Goal: Use online tool/utility: Utilize a website feature to perform a specific function

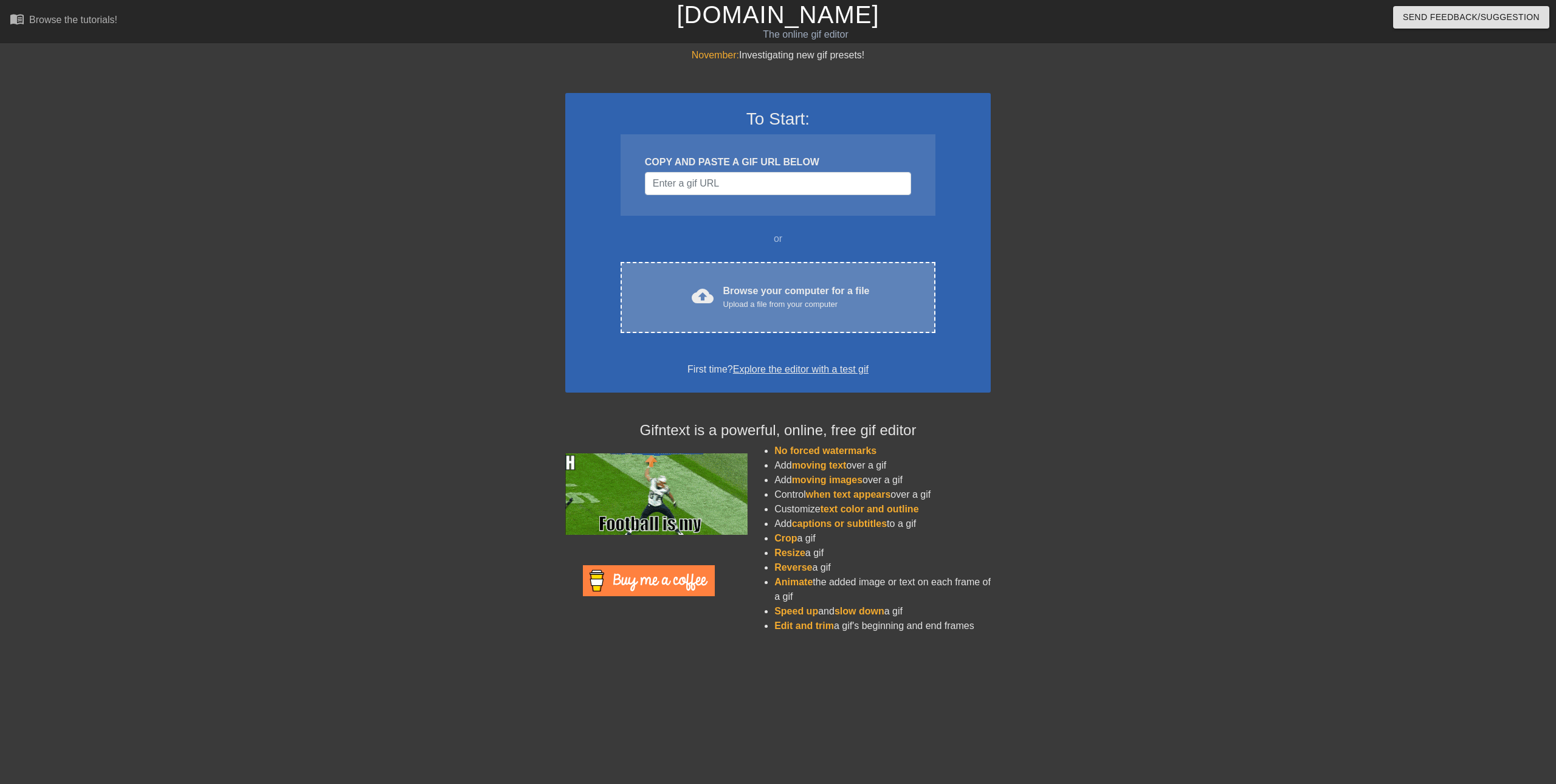
click at [808, 287] on div "Browse your computer for a file Upload a file from your computer" at bounding box center [796, 296] width 146 height 27
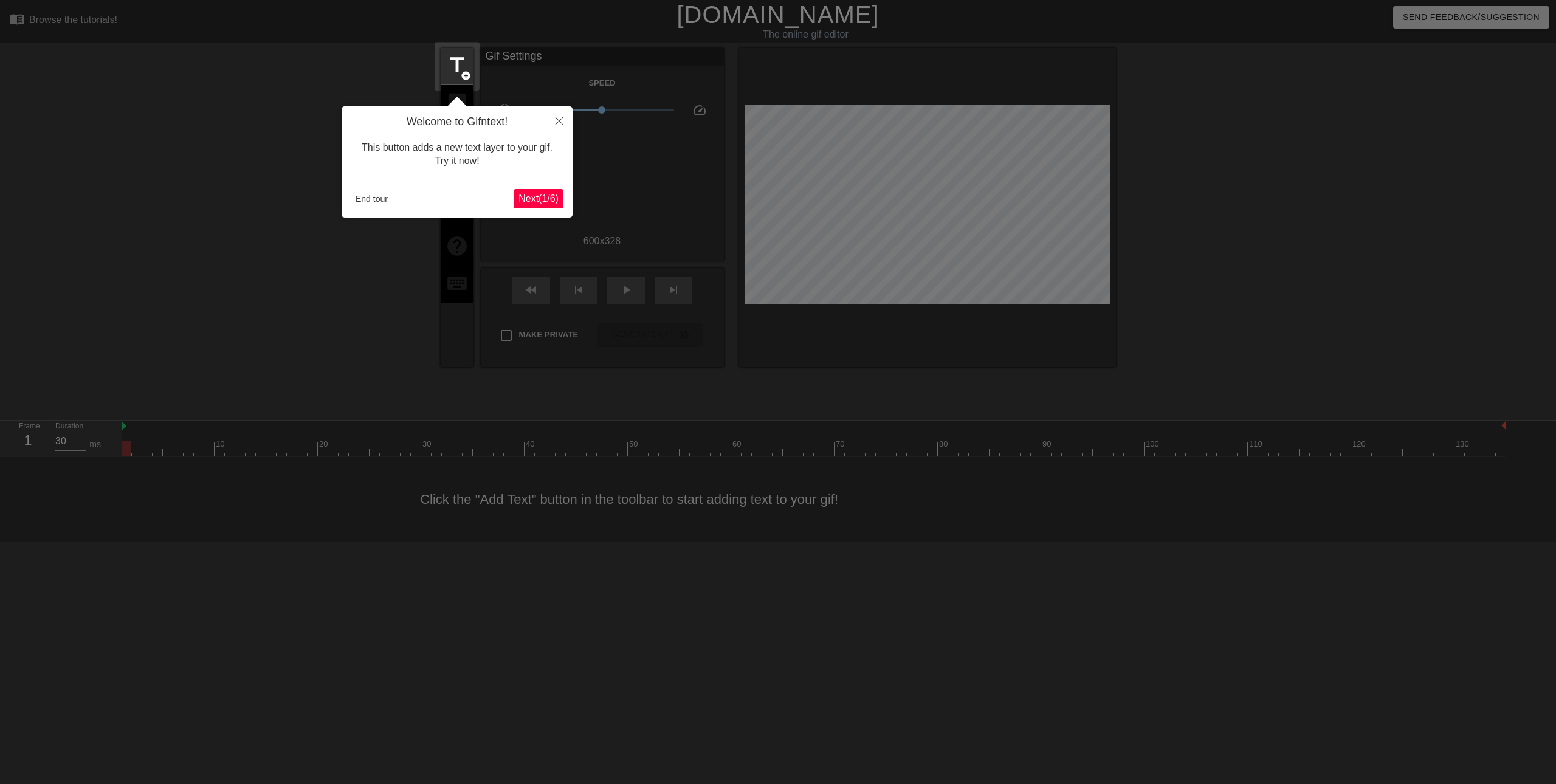
click at [530, 193] on span "Next ( 1 / 6 )" at bounding box center [538, 199] width 40 height 11
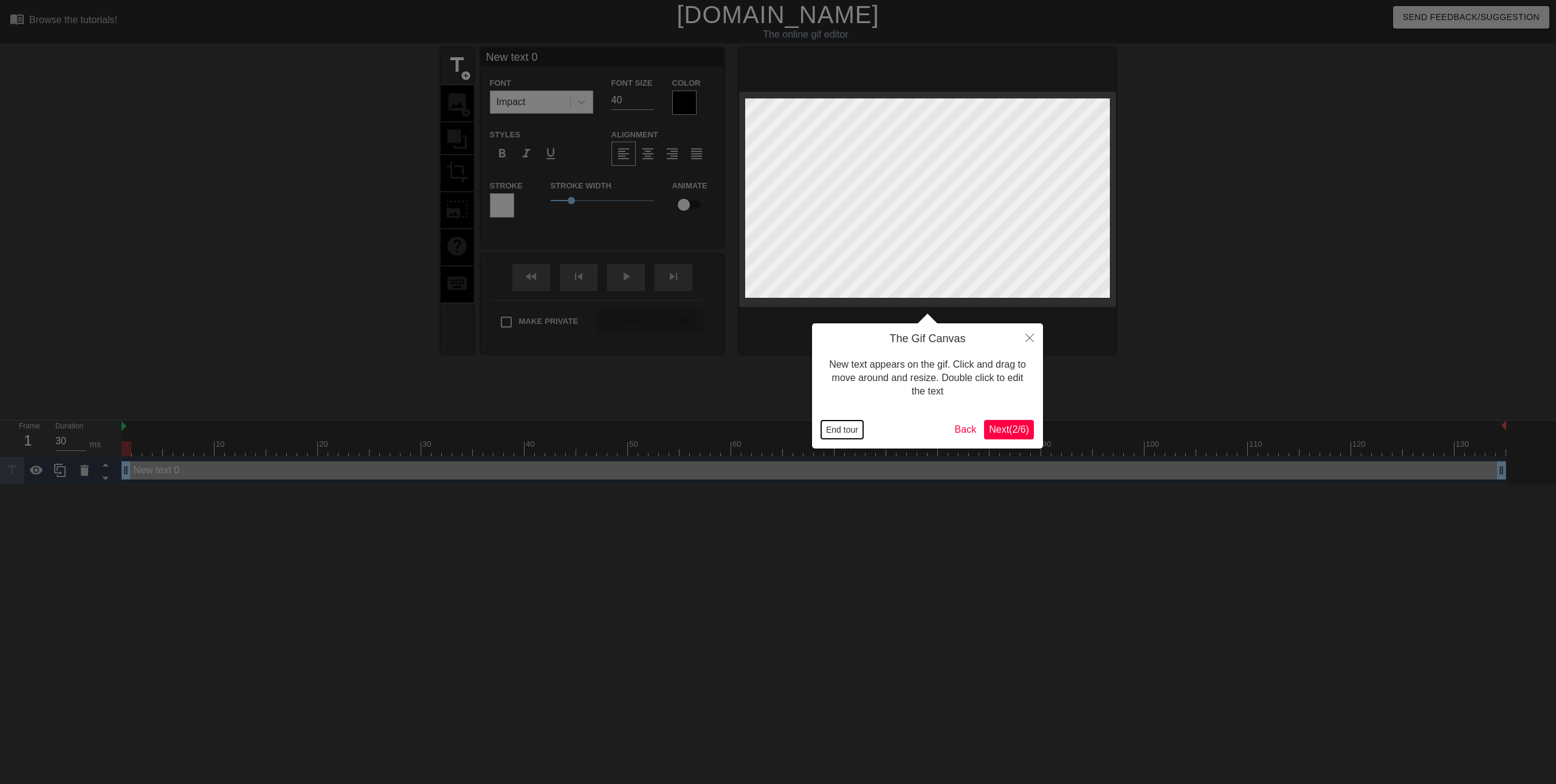
click at [845, 428] on button "End tour" at bounding box center [842, 430] width 42 height 18
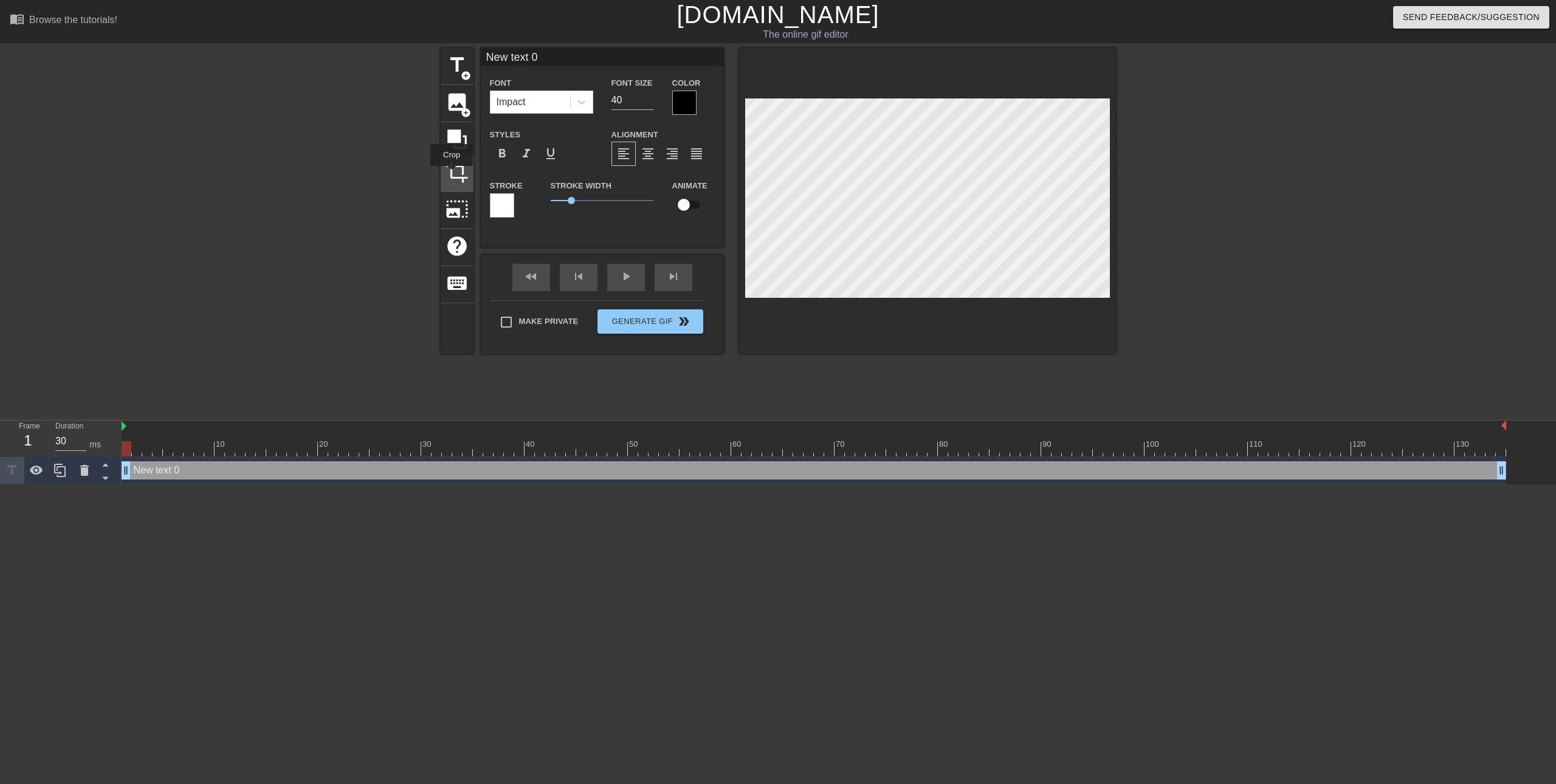
drag, startPoint x: 452, startPoint y: 174, endPoint x: 468, endPoint y: 174, distance: 16.0
click at [453, 174] on span "crop" at bounding box center [457, 172] width 23 height 23
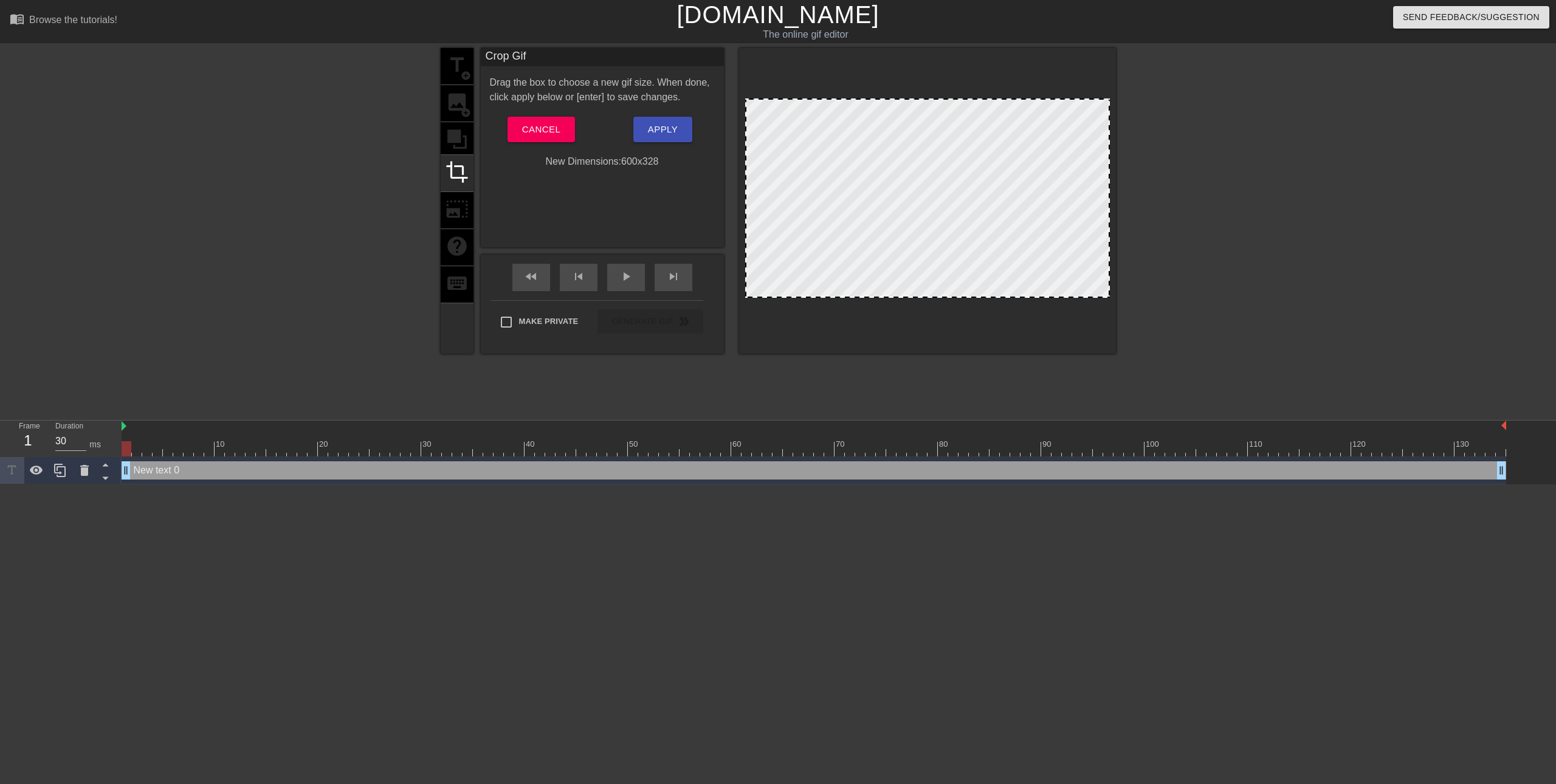
drag, startPoint x: 736, startPoint y: 96, endPoint x: 757, endPoint y: 110, distance: 25.2
click at [756, 110] on div "title add_circle image add_circle crop photo_size_select_large help keyboard Cr…" at bounding box center [778, 200] width 676 height 306
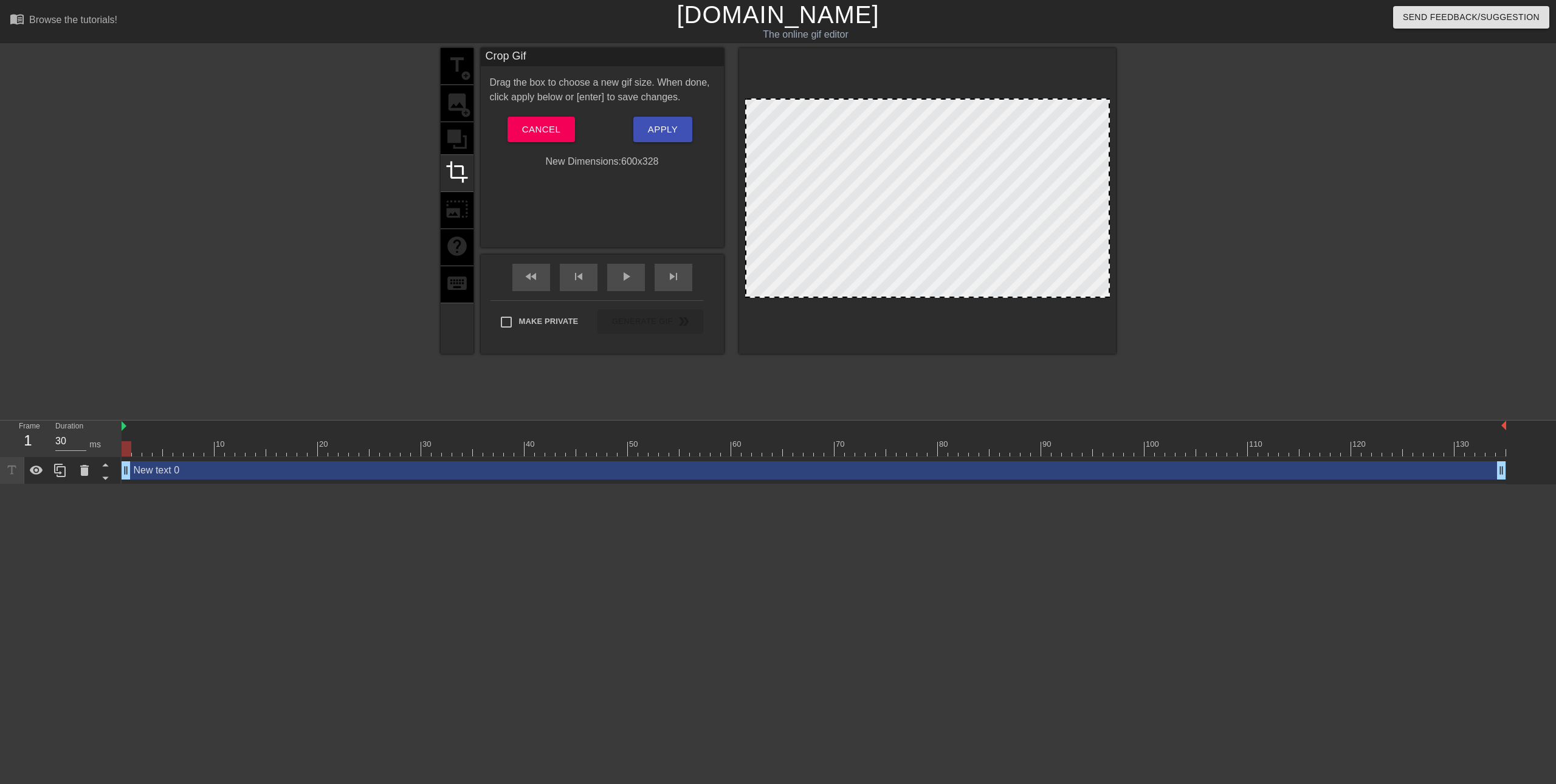
drag, startPoint x: 767, startPoint y: 111, endPoint x: 810, endPoint y: 136, distance: 49.7
click at [811, 136] on div at bounding box center [927, 198] width 365 height 199
drag, startPoint x: 798, startPoint y: 130, endPoint x: 826, endPoint y: 146, distance: 32.2
click at [826, 146] on div at bounding box center [927, 198] width 365 height 199
drag, startPoint x: 799, startPoint y: 136, endPoint x: 774, endPoint y: 117, distance: 31.4
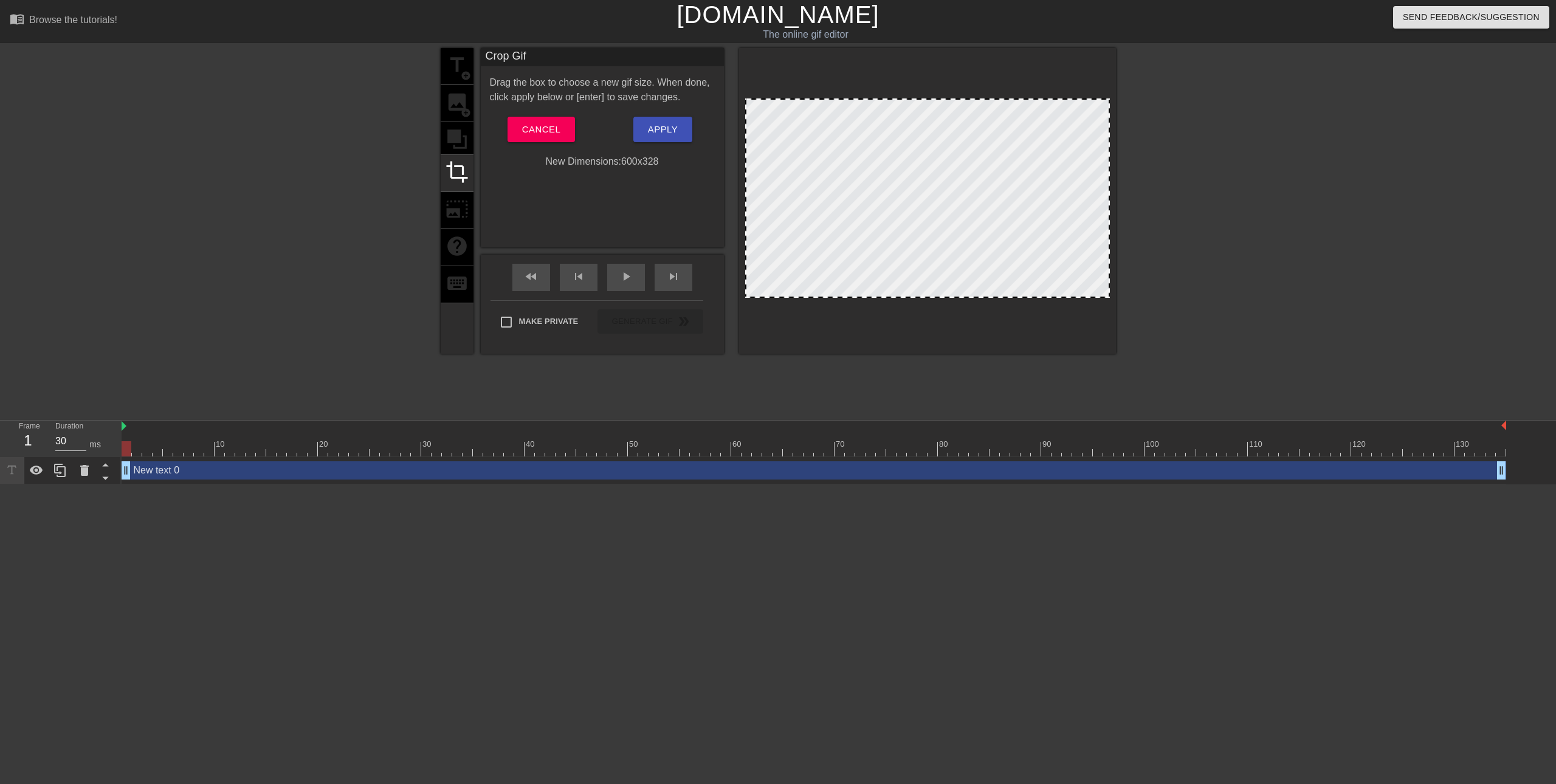
click at [774, 117] on div at bounding box center [927, 198] width 365 height 199
drag, startPoint x: 1096, startPoint y: 290, endPoint x: 1006, endPoint y: 237, distance: 104.4
click at [1010, 239] on div at bounding box center [927, 198] width 365 height 199
drag, startPoint x: 814, startPoint y: 142, endPoint x: 882, endPoint y: 199, distance: 88.7
click at [882, 199] on div at bounding box center [927, 198] width 365 height 199
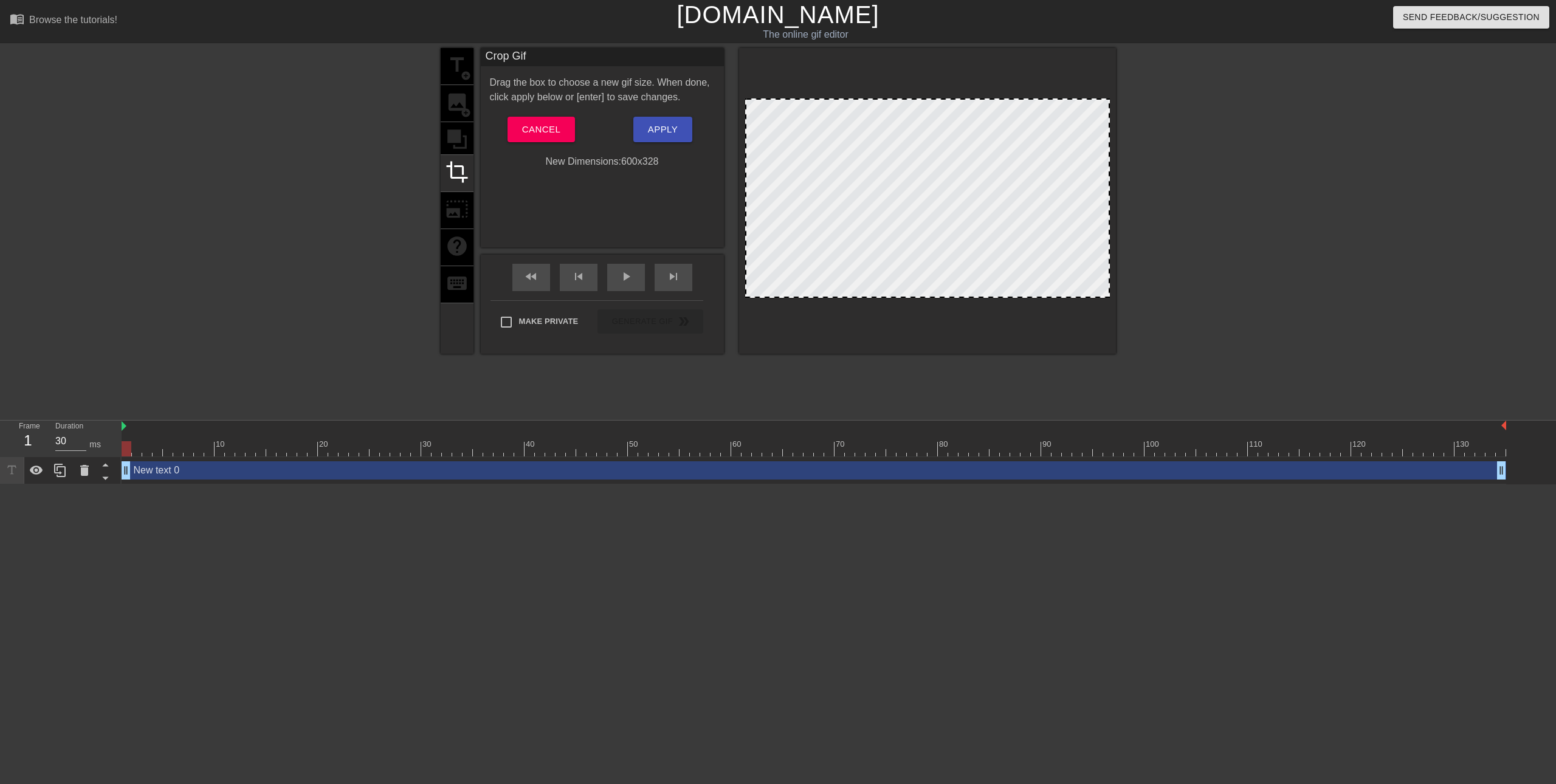
click at [905, 205] on div at bounding box center [927, 198] width 365 height 199
click at [510, 116] on div "Drag the box to choose a new gif size. When done, click apply below or [enter] …" at bounding box center [602, 121] width 225 height 93
click at [530, 128] on span "Cancel" at bounding box center [541, 129] width 39 height 16
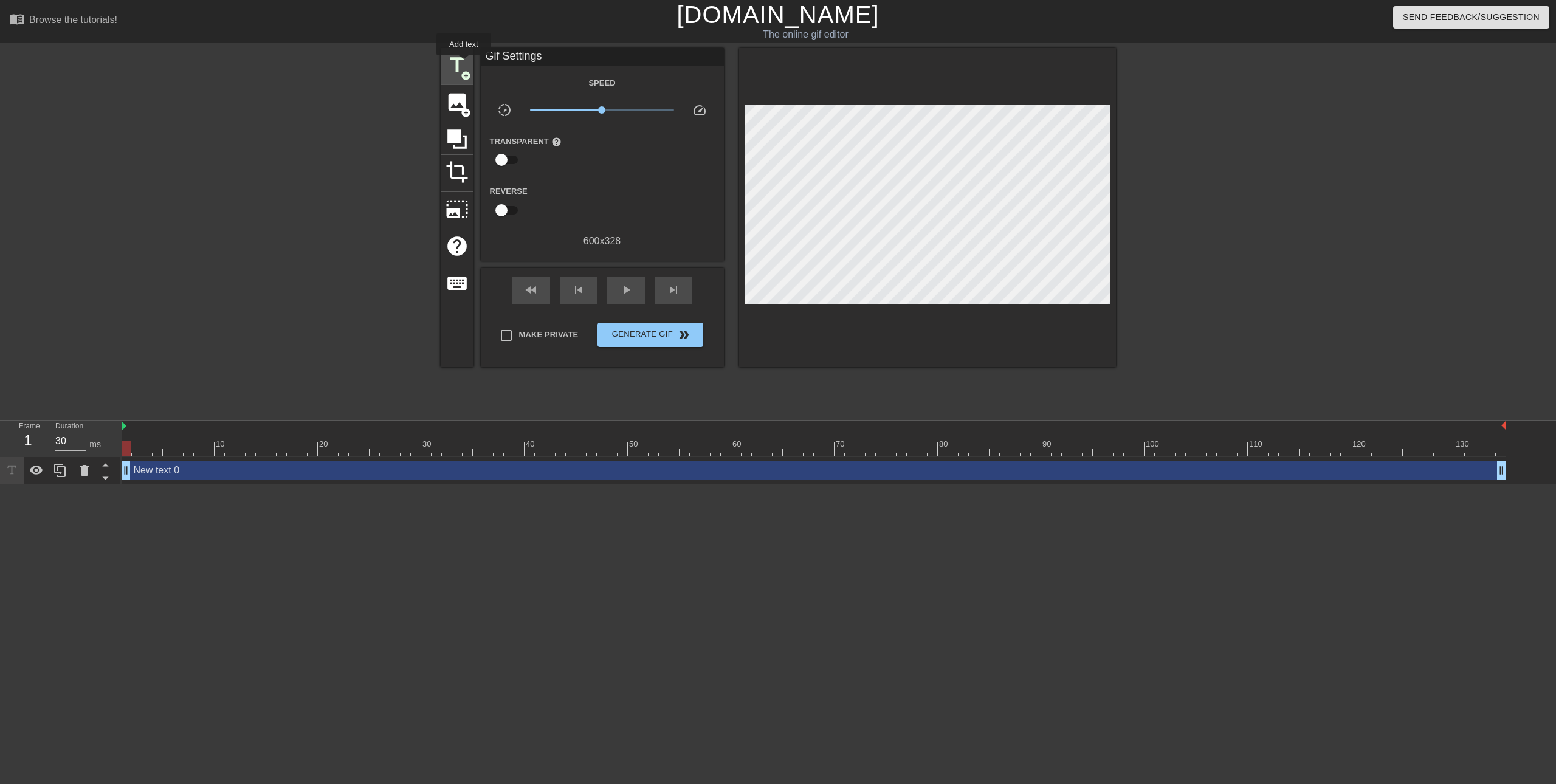
click at [460, 60] on span "title" at bounding box center [457, 65] width 23 height 23
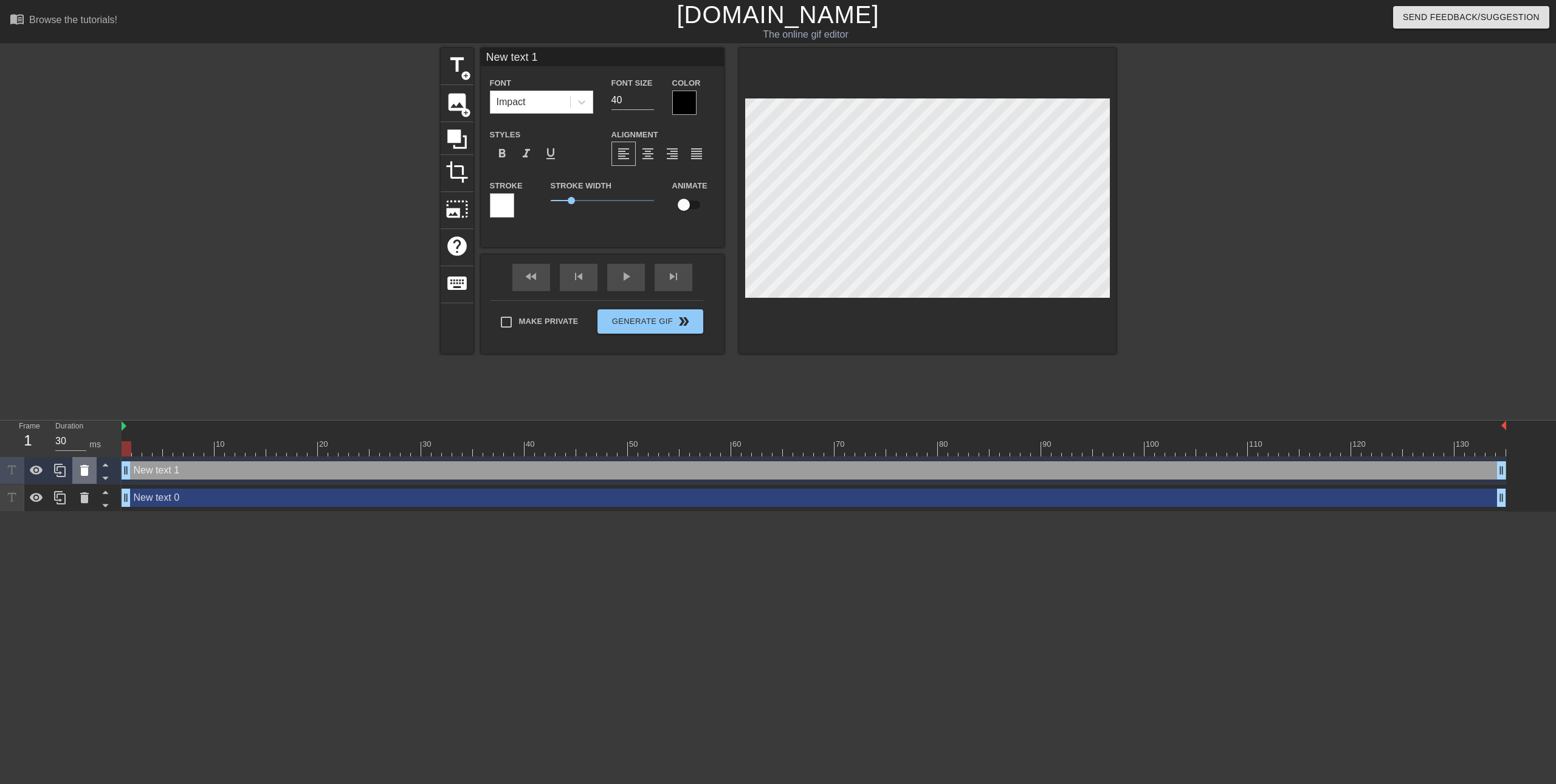
click at [93, 474] on div at bounding box center [84, 470] width 24 height 27
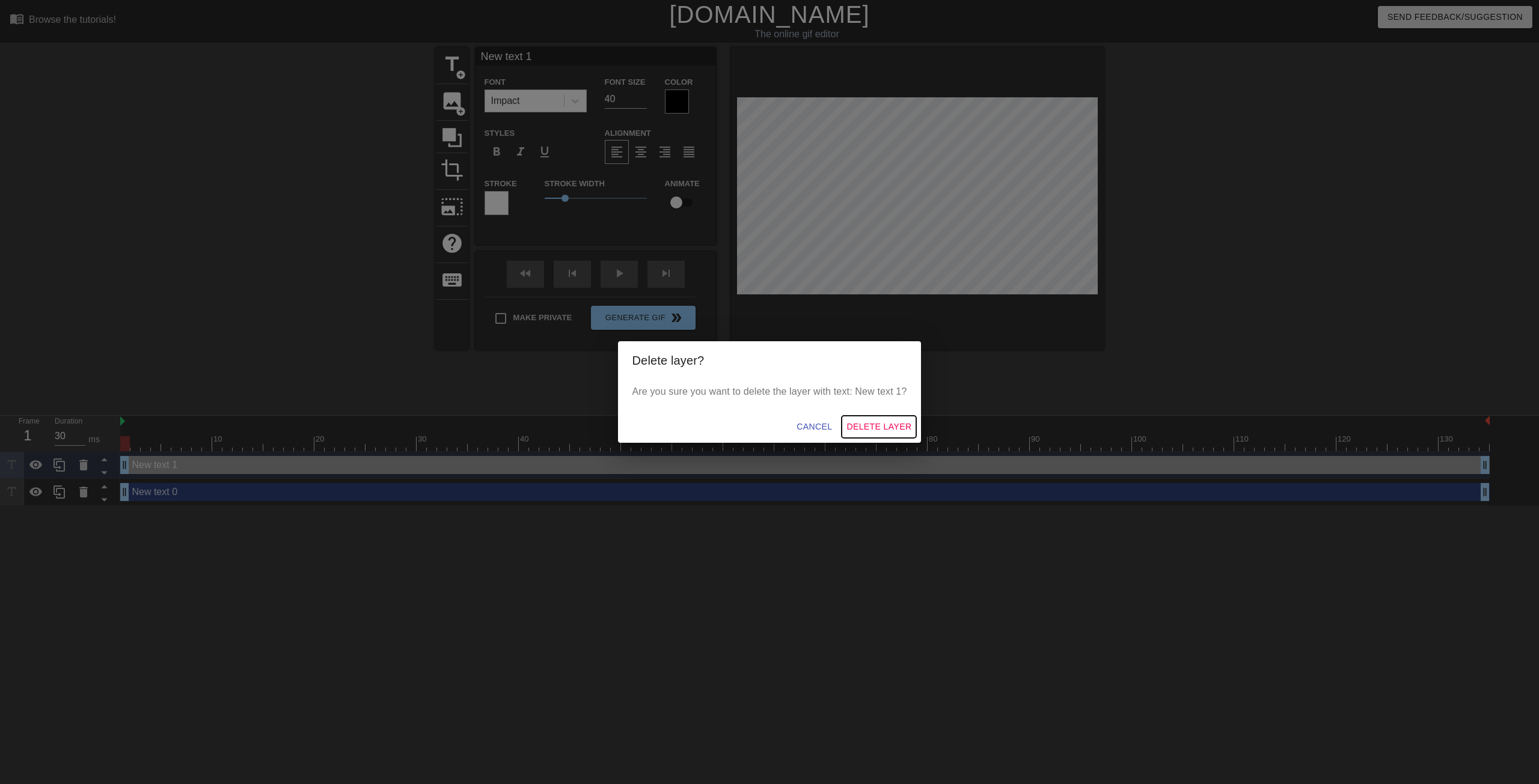
click at [862, 424] on span "Delete Layer" at bounding box center [879, 427] width 65 height 15
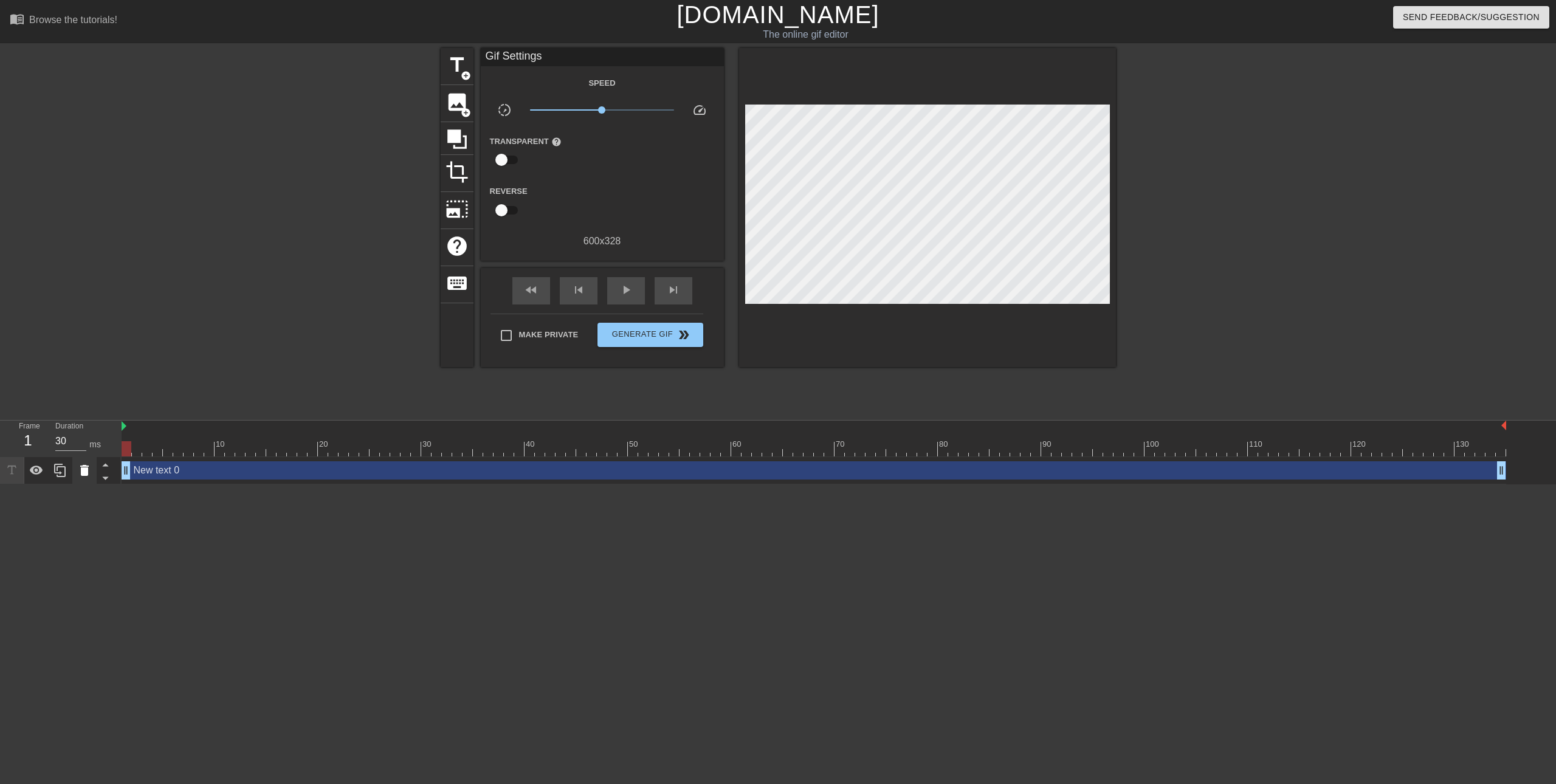
click at [80, 466] on icon at bounding box center [84, 470] width 14 height 14
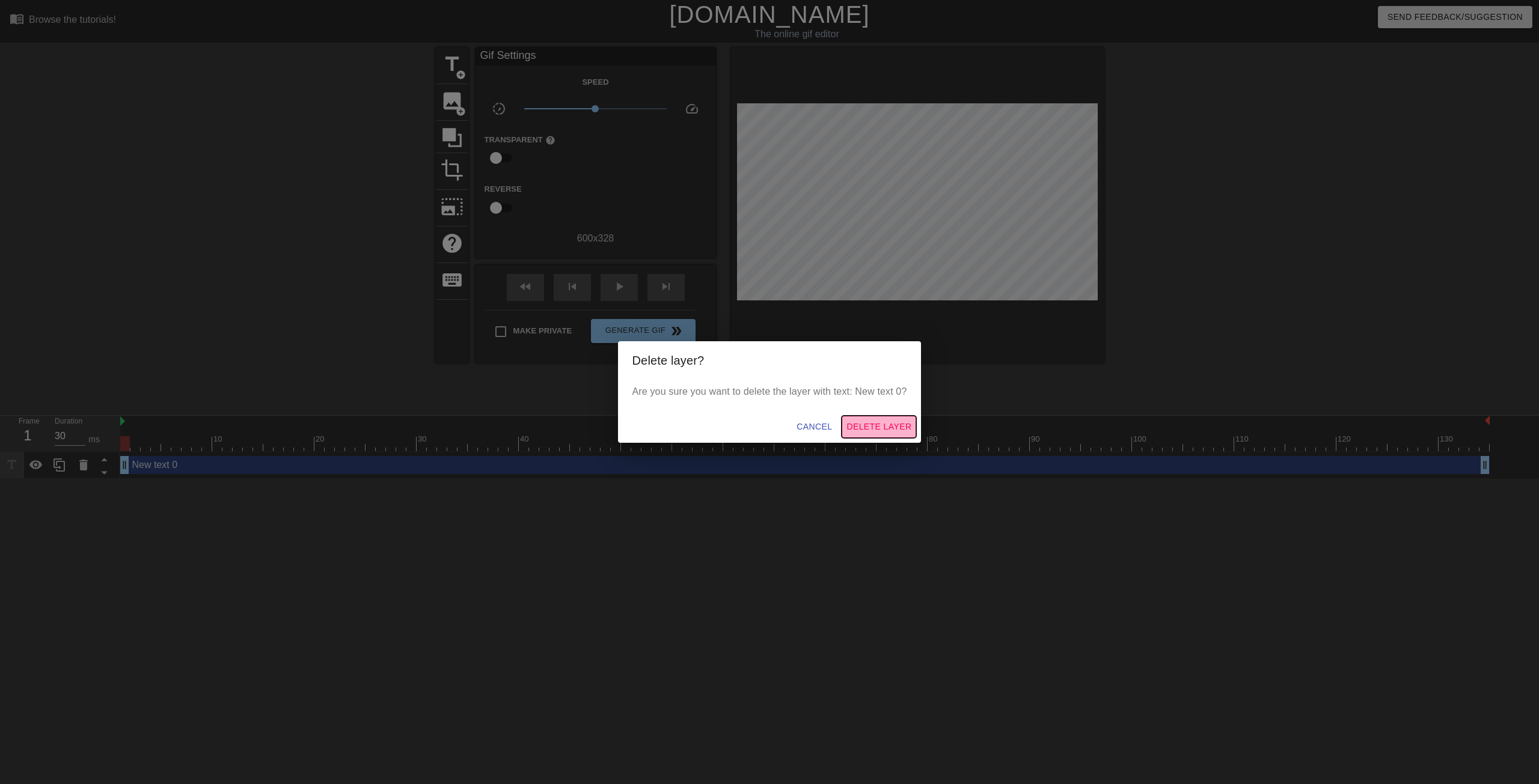
click at [884, 425] on span "Delete Layer" at bounding box center [879, 427] width 65 height 15
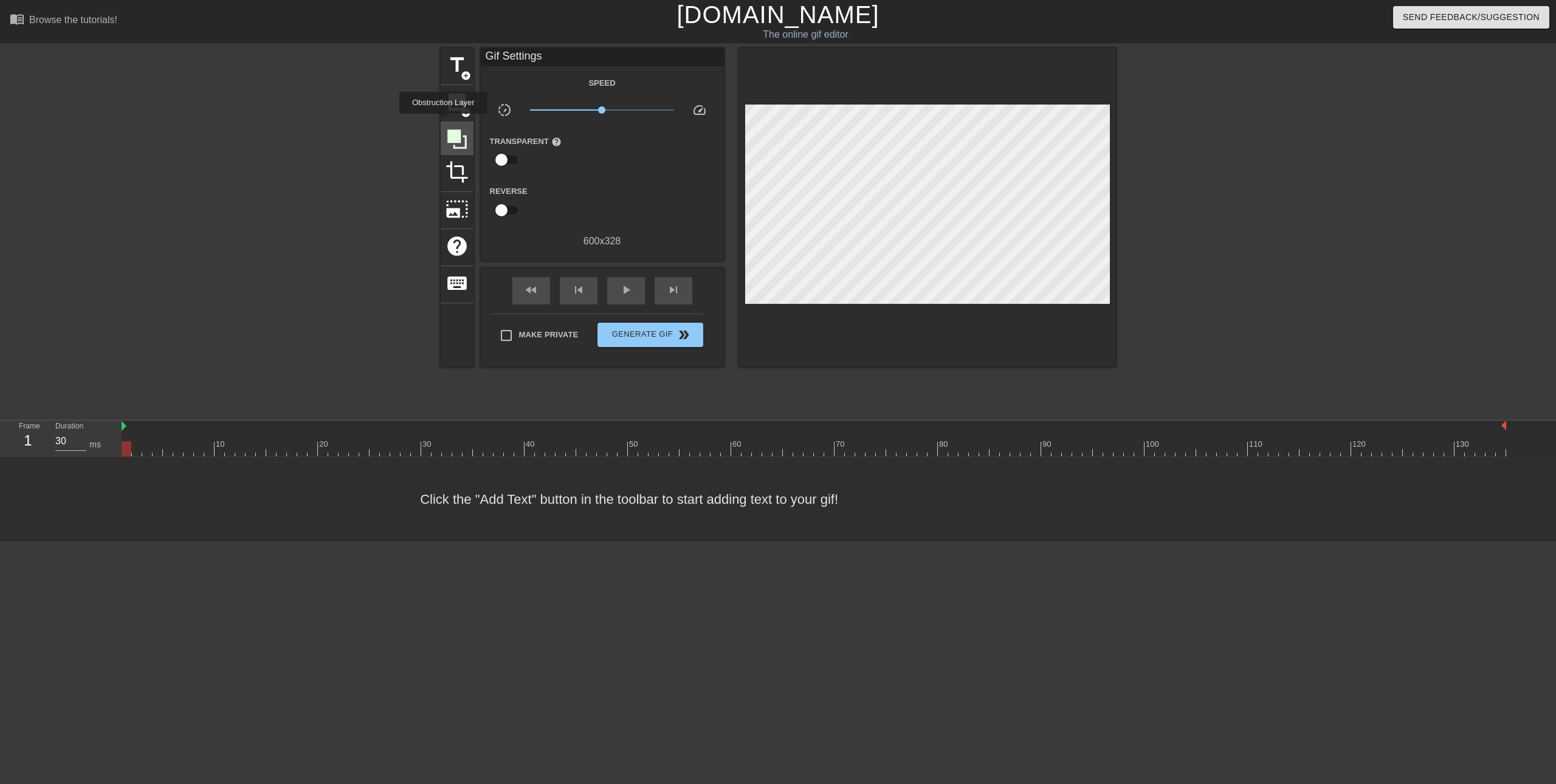
click at [466, 140] on icon at bounding box center [457, 140] width 20 height 20
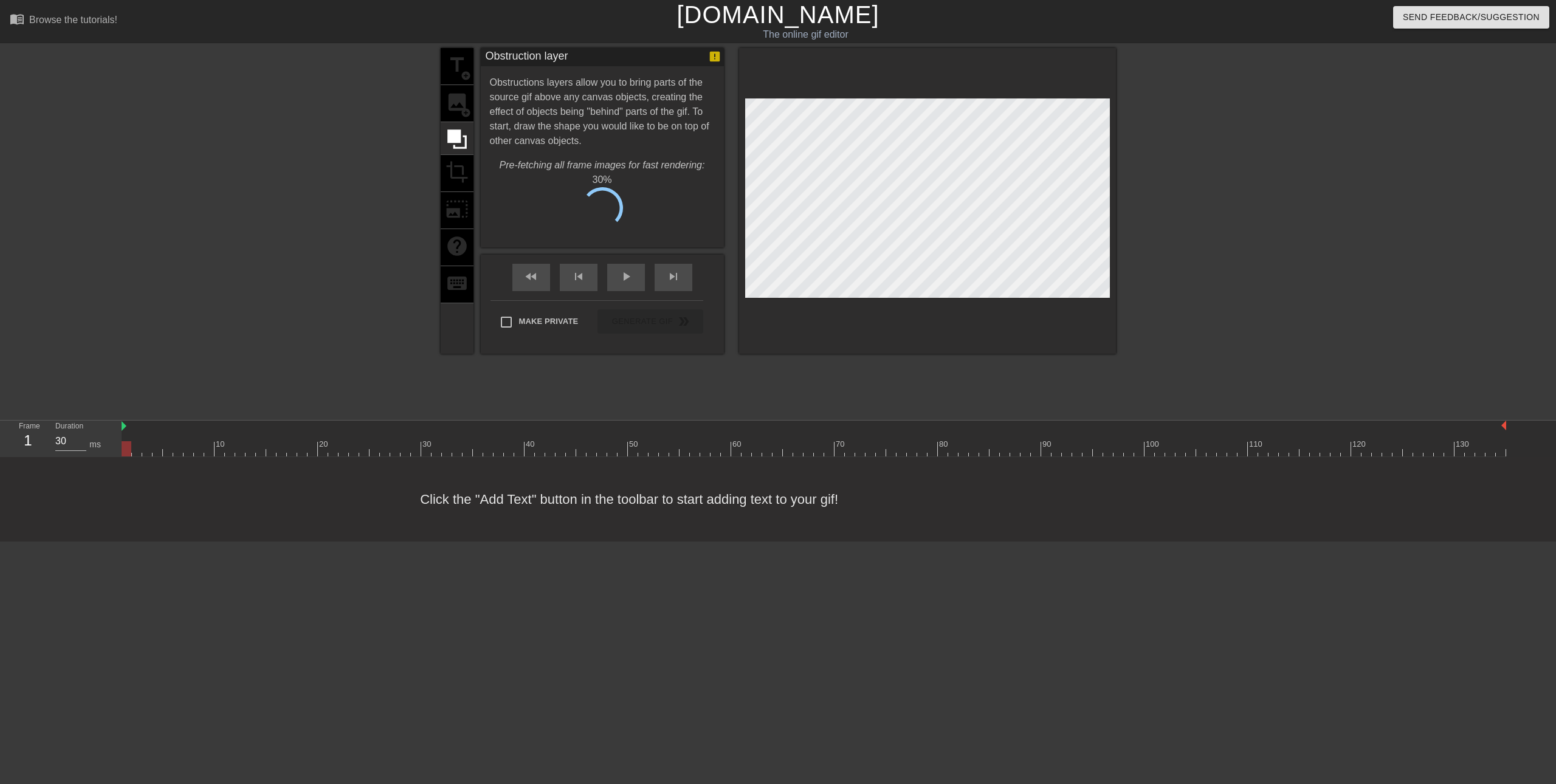
click at [458, 165] on div "title add_circle image add_circle crop photo_size_select_large help keyboard" at bounding box center [456, 200] width 33 height 306
click at [458, 166] on div "title add_circle image add_circle crop photo_size_select_large help keyboard" at bounding box center [456, 200] width 33 height 306
click at [535, 199] on button "Cancel" at bounding box center [541, 212] width 67 height 26
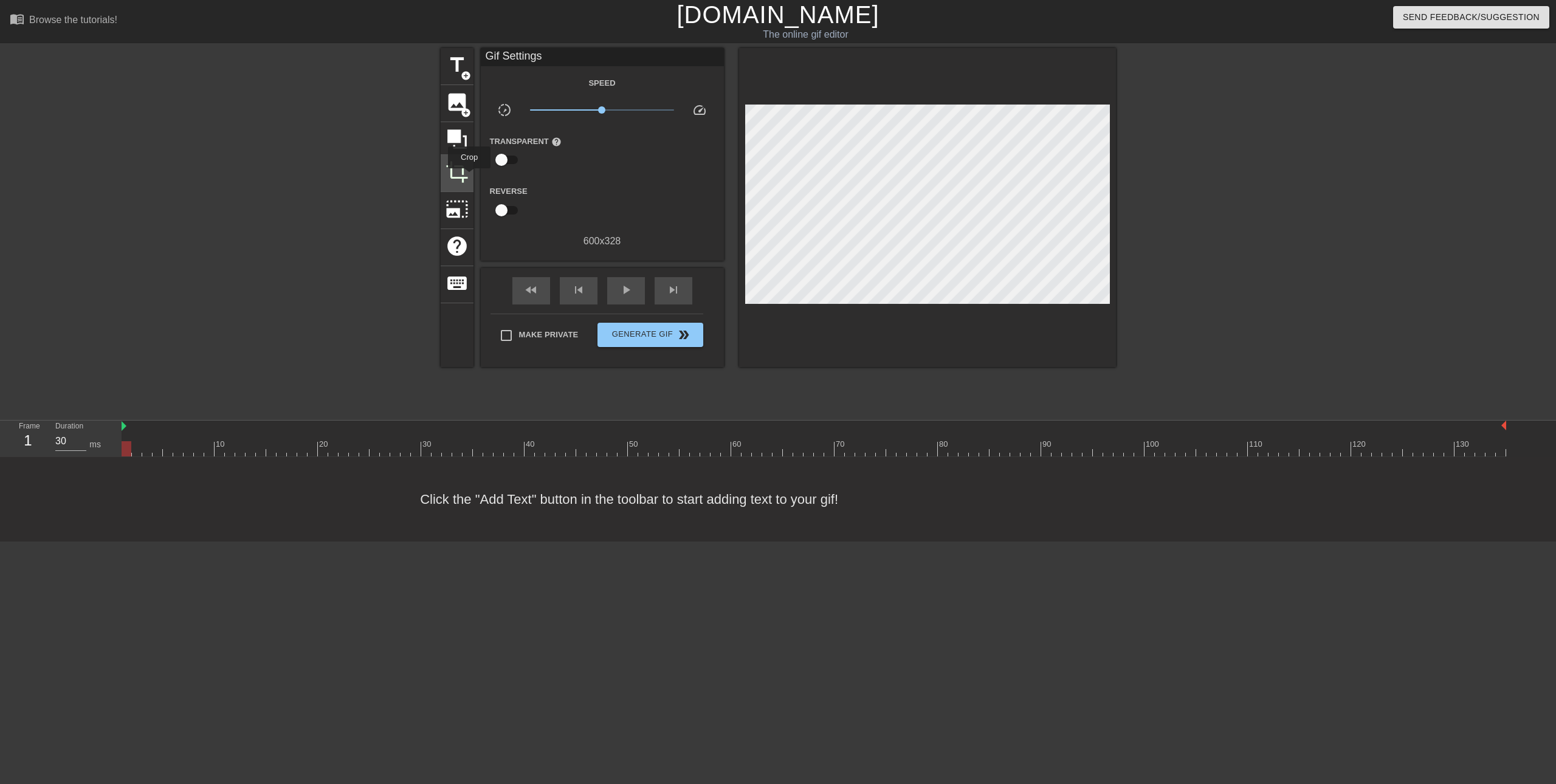
click at [463, 174] on span "crop" at bounding box center [457, 172] width 23 height 23
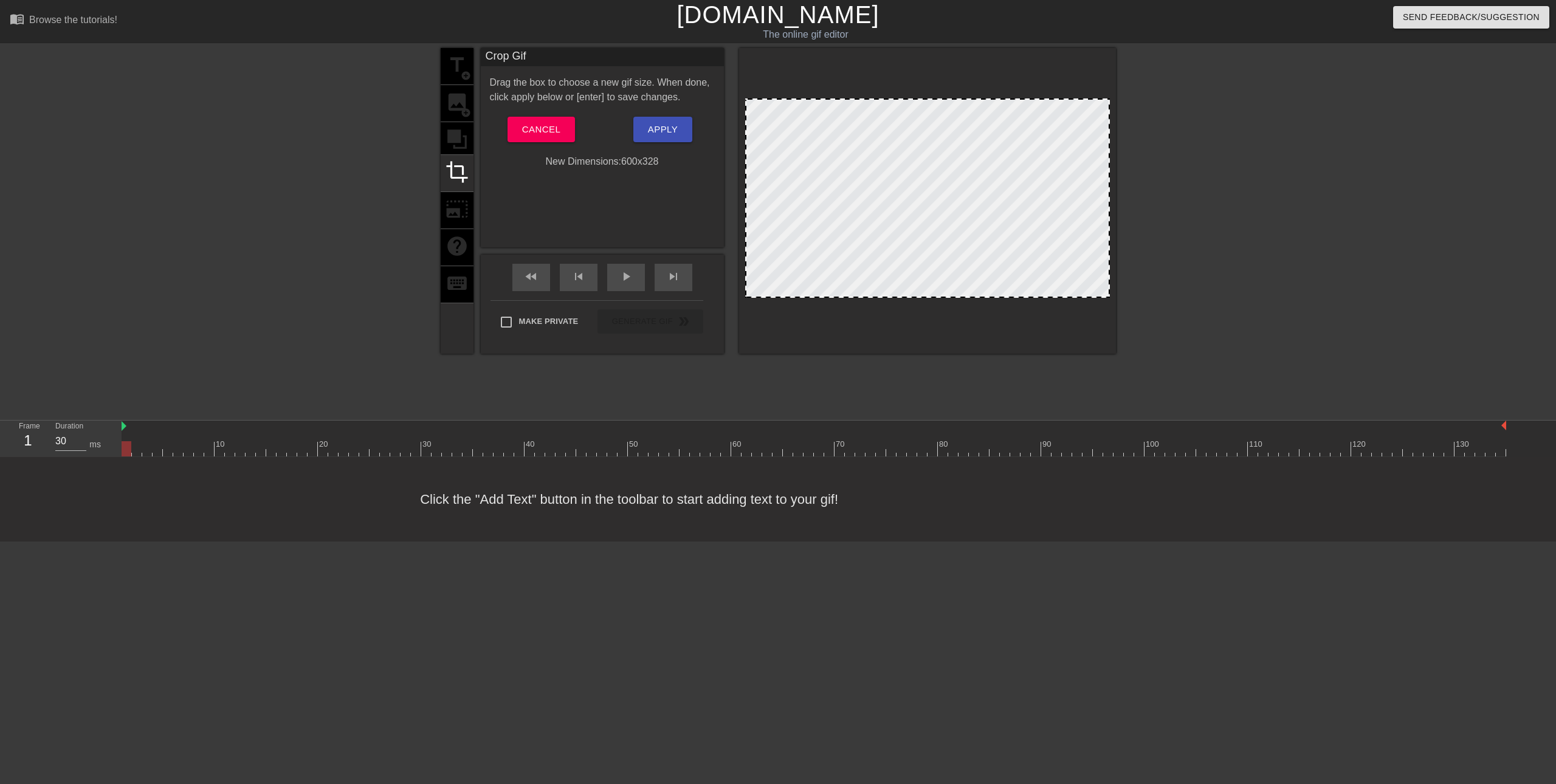
drag, startPoint x: 937, startPoint y: 228, endPoint x: 992, endPoint y: 254, distance: 60.8
click at [992, 254] on div at bounding box center [927, 198] width 365 height 199
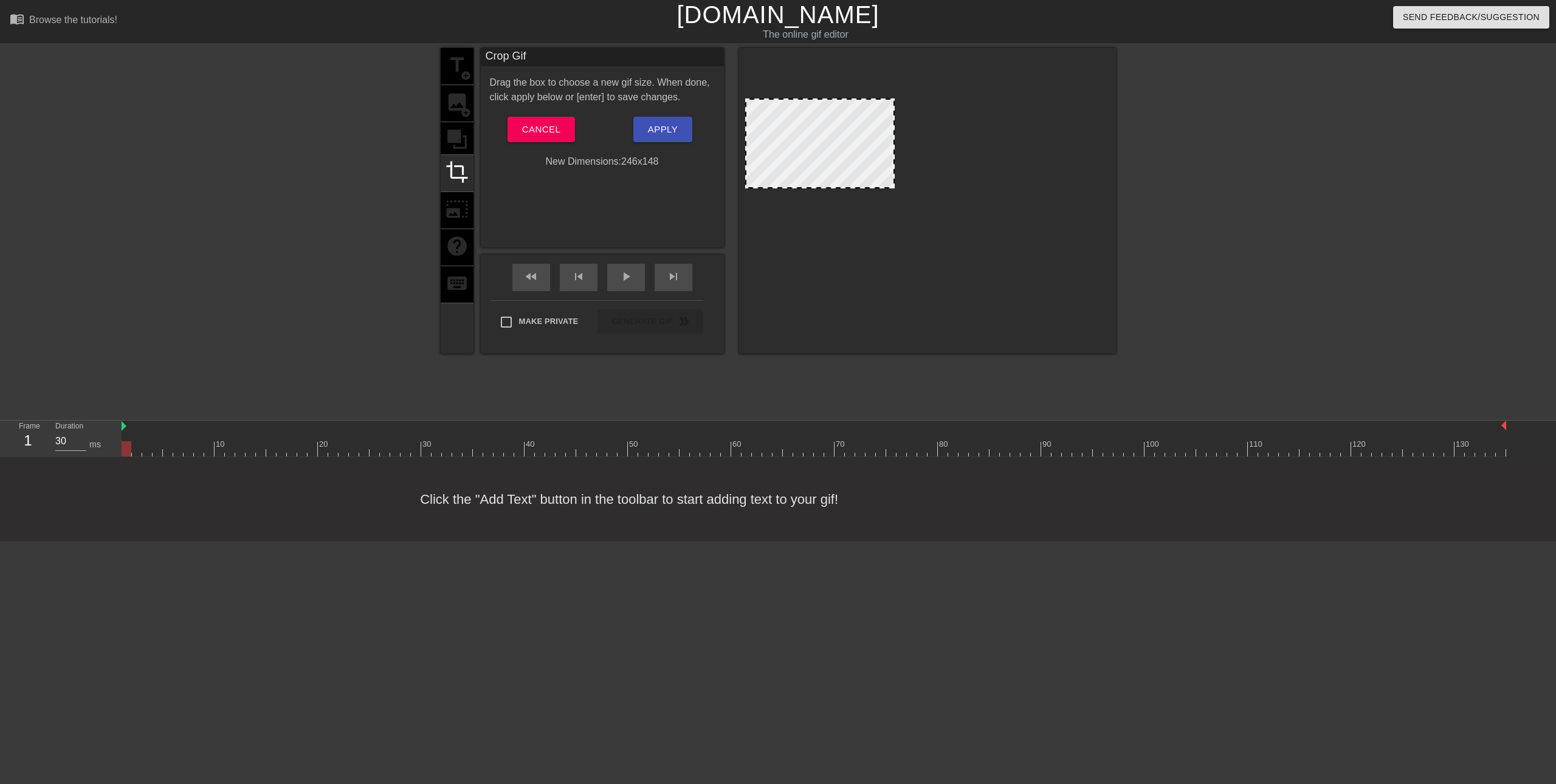
drag, startPoint x: 1106, startPoint y: 296, endPoint x: 891, endPoint y: 178, distance: 245.3
click at [891, 182] on div at bounding box center [894, 187] width 12 height 12
drag, startPoint x: 758, startPoint y: 102, endPoint x: 788, endPoint y: 118, distance: 34.0
click at [788, 118] on div at bounding box center [927, 200] width 377 height 306
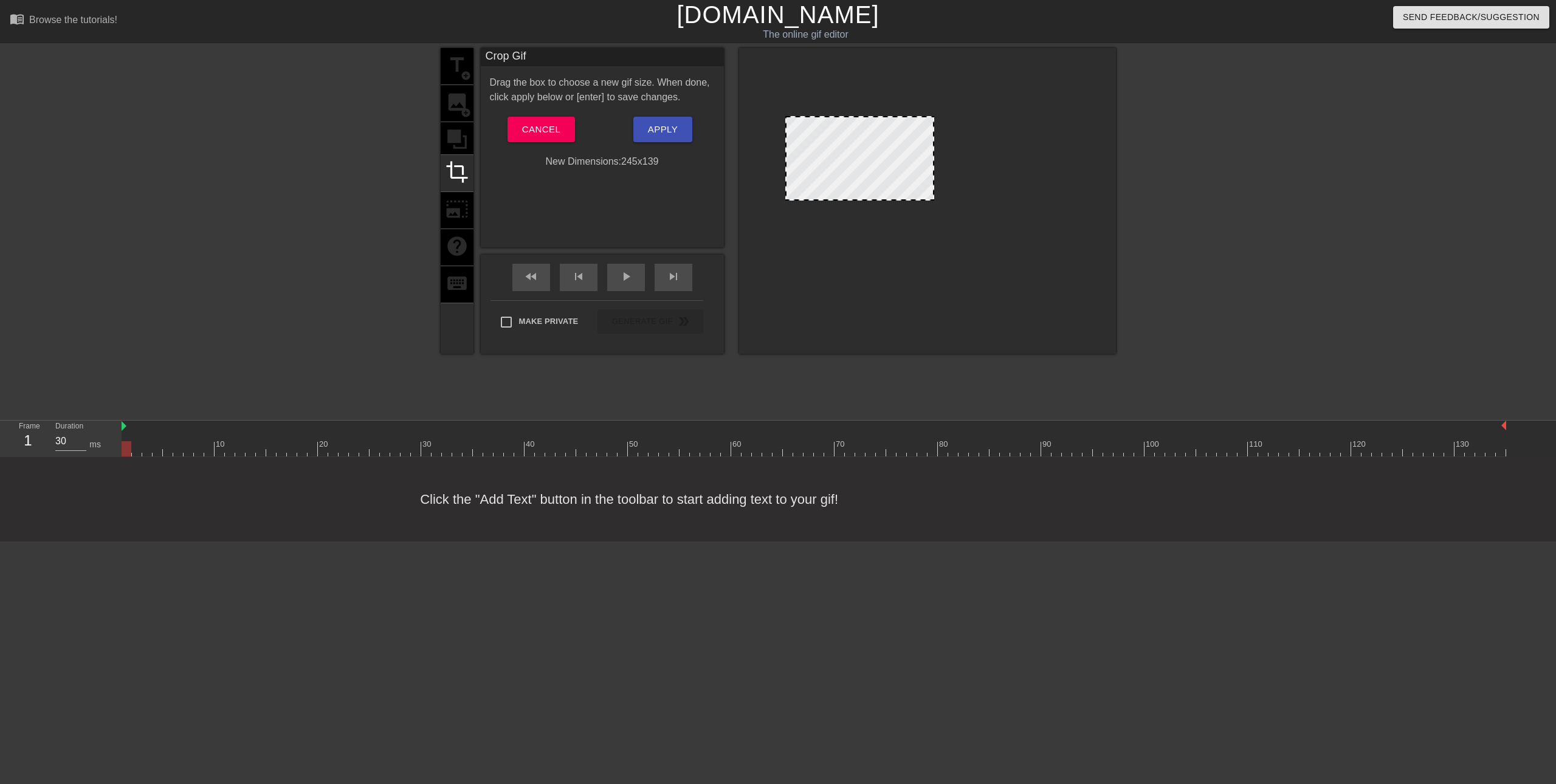
drag, startPoint x: 753, startPoint y: 105, endPoint x: 800, endPoint y: 124, distance: 50.7
click at [792, 122] on div at bounding box center [860, 158] width 149 height 84
drag, startPoint x: 933, startPoint y: 200, endPoint x: 889, endPoint y: 180, distance: 48.3
click at [889, 180] on div at bounding box center [888, 179] width 12 height 12
click at [679, 132] on button "Apply" at bounding box center [663, 130] width 59 height 26
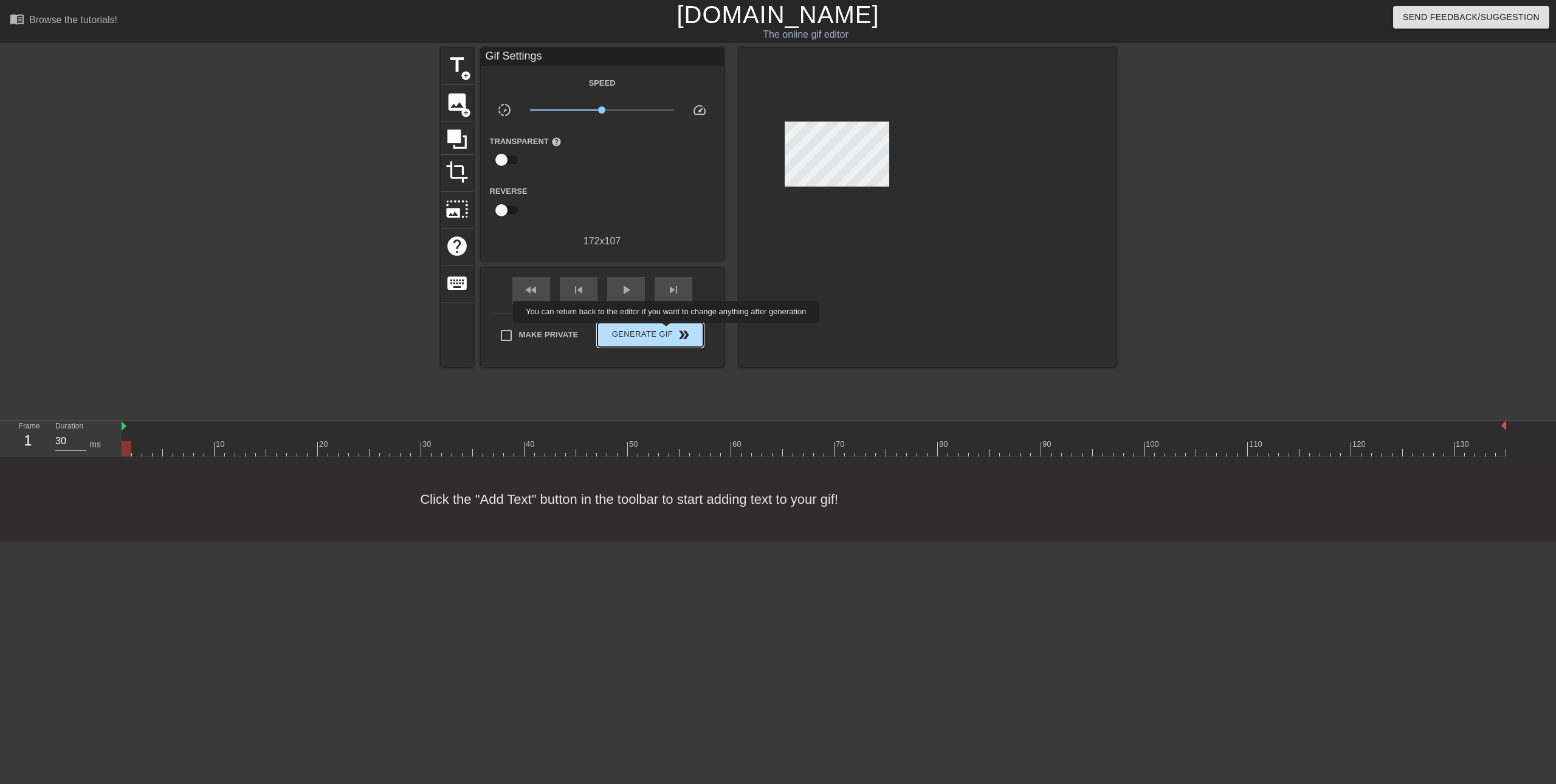
click at [667, 332] on span "Generate Gif double_arrow" at bounding box center [651, 334] width 96 height 14
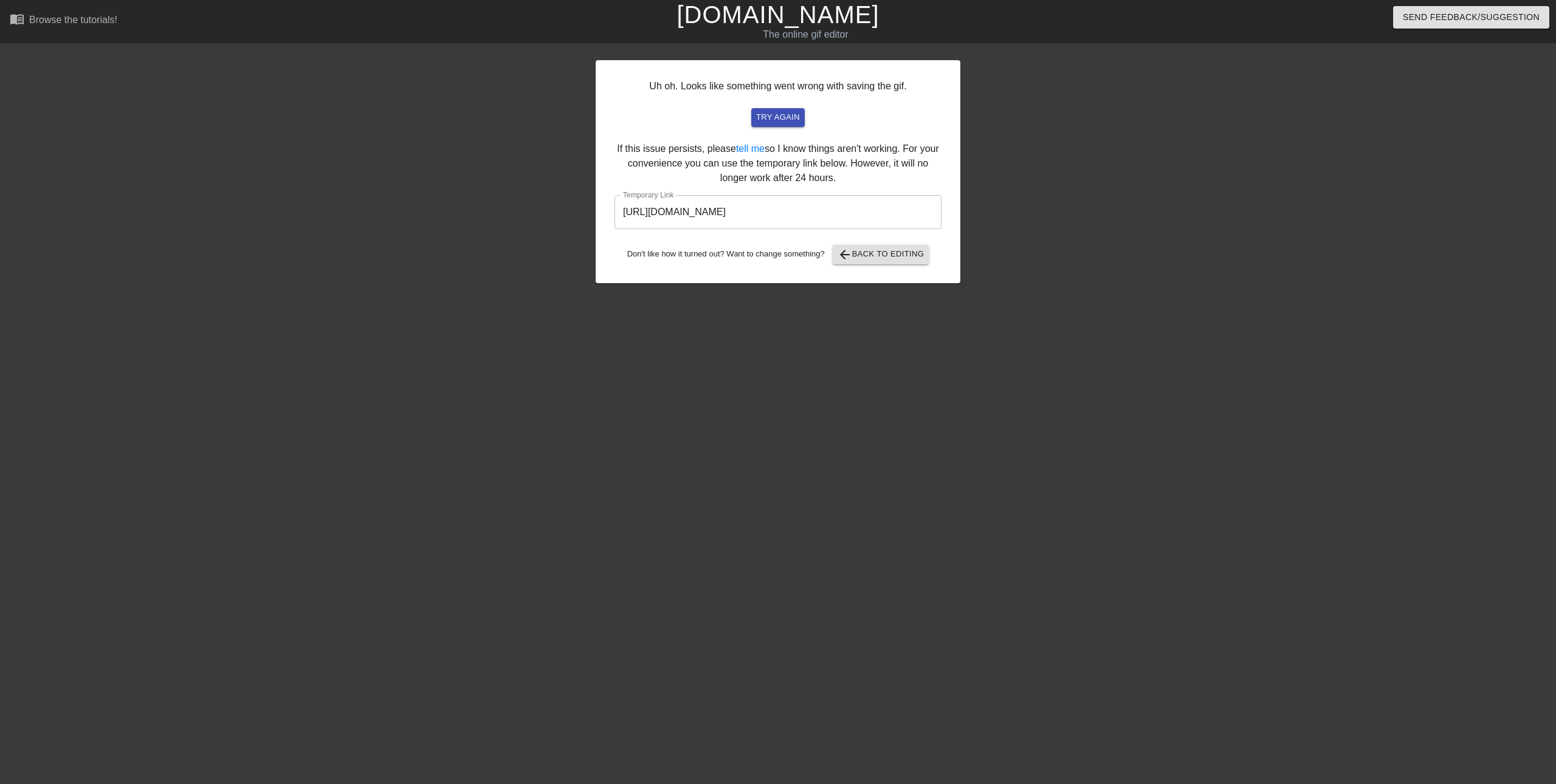
click at [882, 212] on input "[URL][DOMAIN_NAME]" at bounding box center [778, 212] width 327 height 34
drag, startPoint x: 571, startPoint y: 191, endPoint x: 384, endPoint y: 186, distance: 187.1
click at [384, 186] on div "Uh oh. Looks like something went wrong with saving the gif. try again If this i…" at bounding box center [778, 230] width 1556 height 365
